Goal: Contribute content

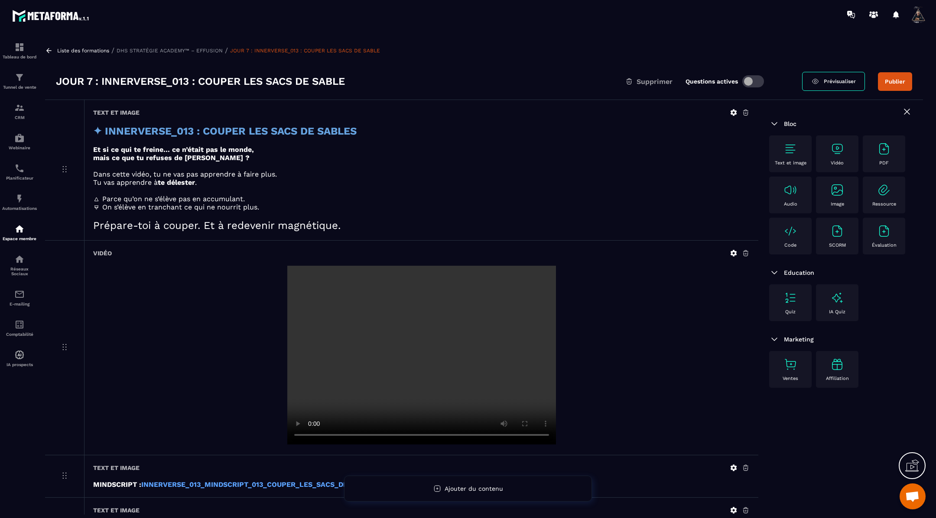
click at [732, 253] on icon at bounding box center [733, 254] width 8 height 8
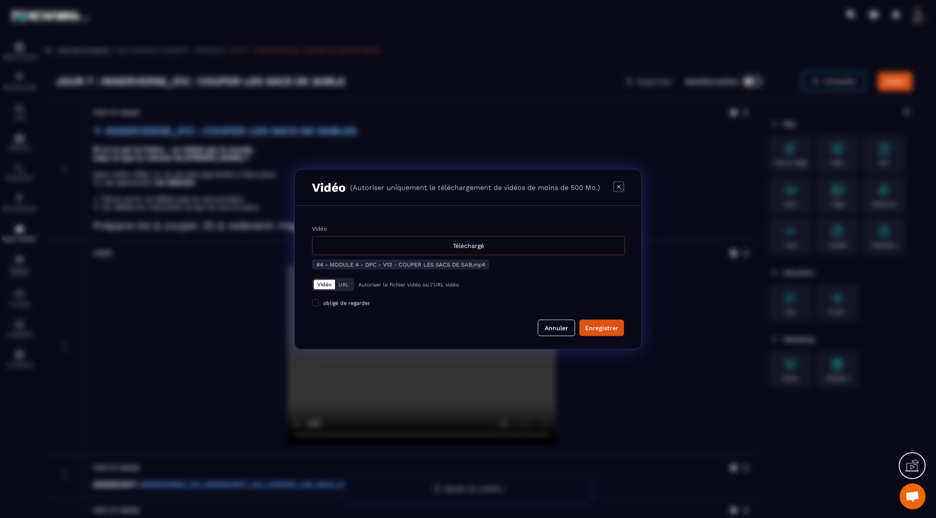
click at [404, 252] on div "Téléchargé" at bounding box center [468, 245] width 313 height 19
click at [0, 0] on input "Vidéo Téléchargé" at bounding box center [0, 0] width 0 height 0
click at [599, 324] on div "Enregistrer" at bounding box center [601, 328] width 33 height 9
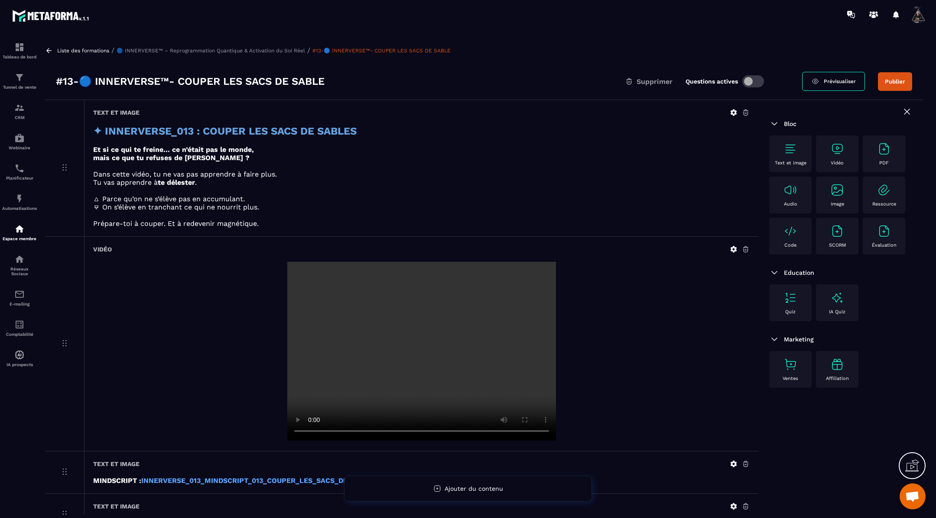
click at [730, 246] on icon at bounding box center [733, 250] width 8 height 8
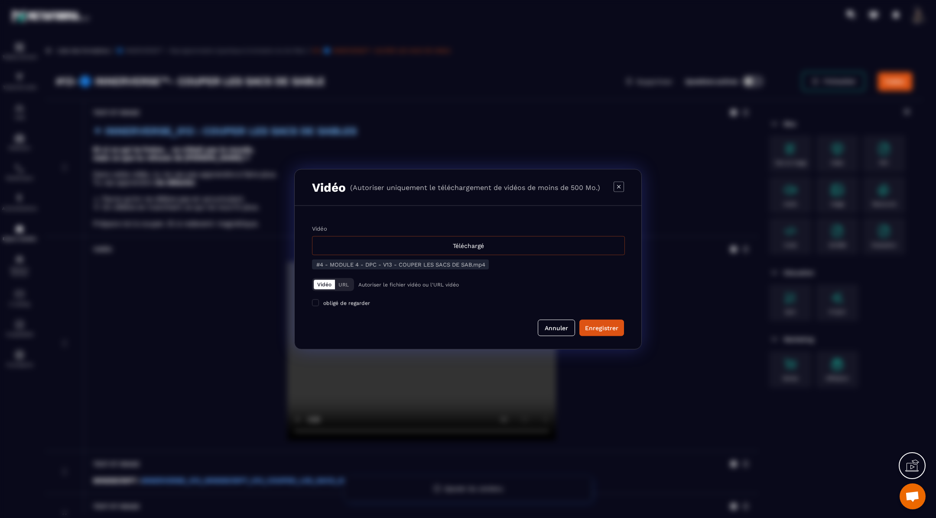
click at [474, 246] on div "Téléchargé" at bounding box center [468, 245] width 313 height 19
click at [0, 0] on input "Vidéo Téléchargé" at bounding box center [0, 0] width 0 height 0
click at [606, 324] on div "Enregistrer" at bounding box center [601, 328] width 33 height 9
